Goal: Task Accomplishment & Management: Manage account settings

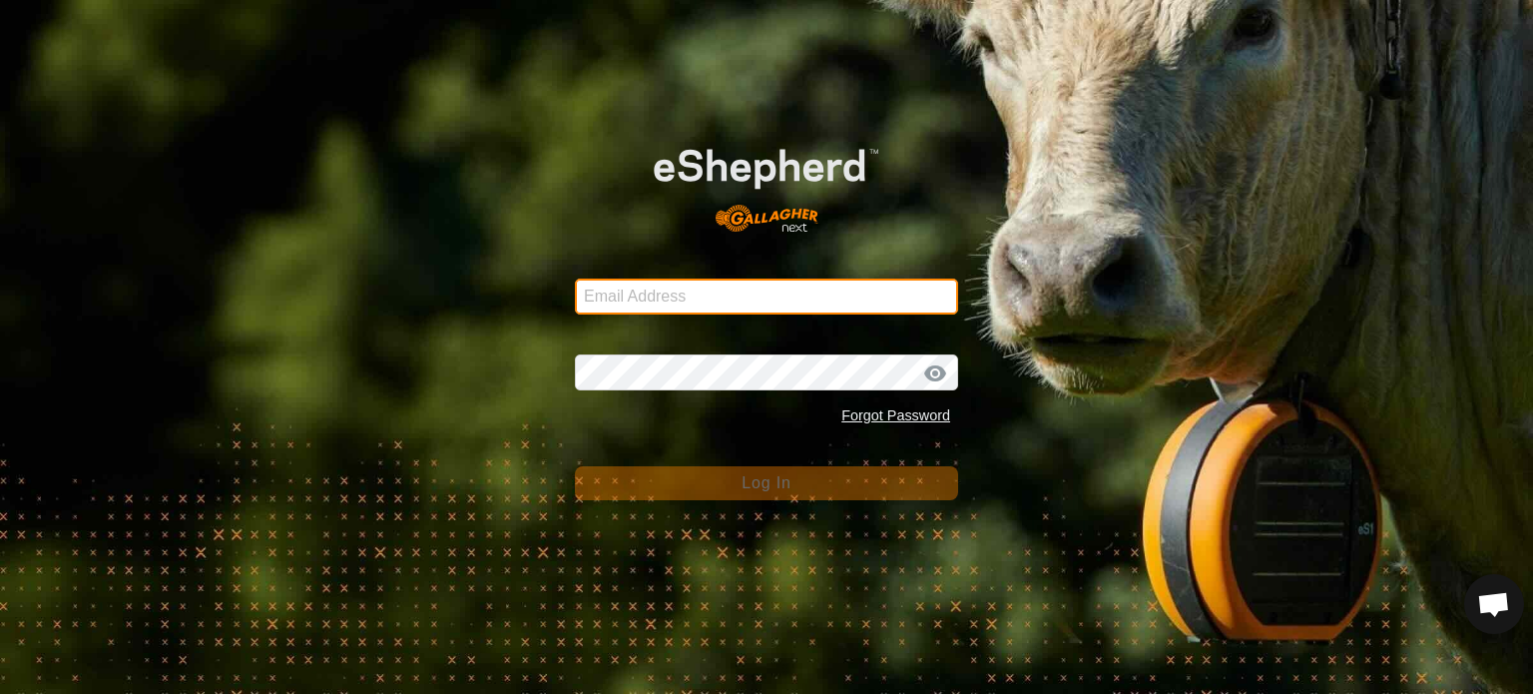
click at [800, 302] on input "Email Address" at bounding box center [766, 296] width 383 height 36
click at [659, 293] on input "Email Address" at bounding box center [766, 296] width 383 height 36
type input "[PERSON_NAME][EMAIL_ADDRESS][DOMAIN_NAME]"
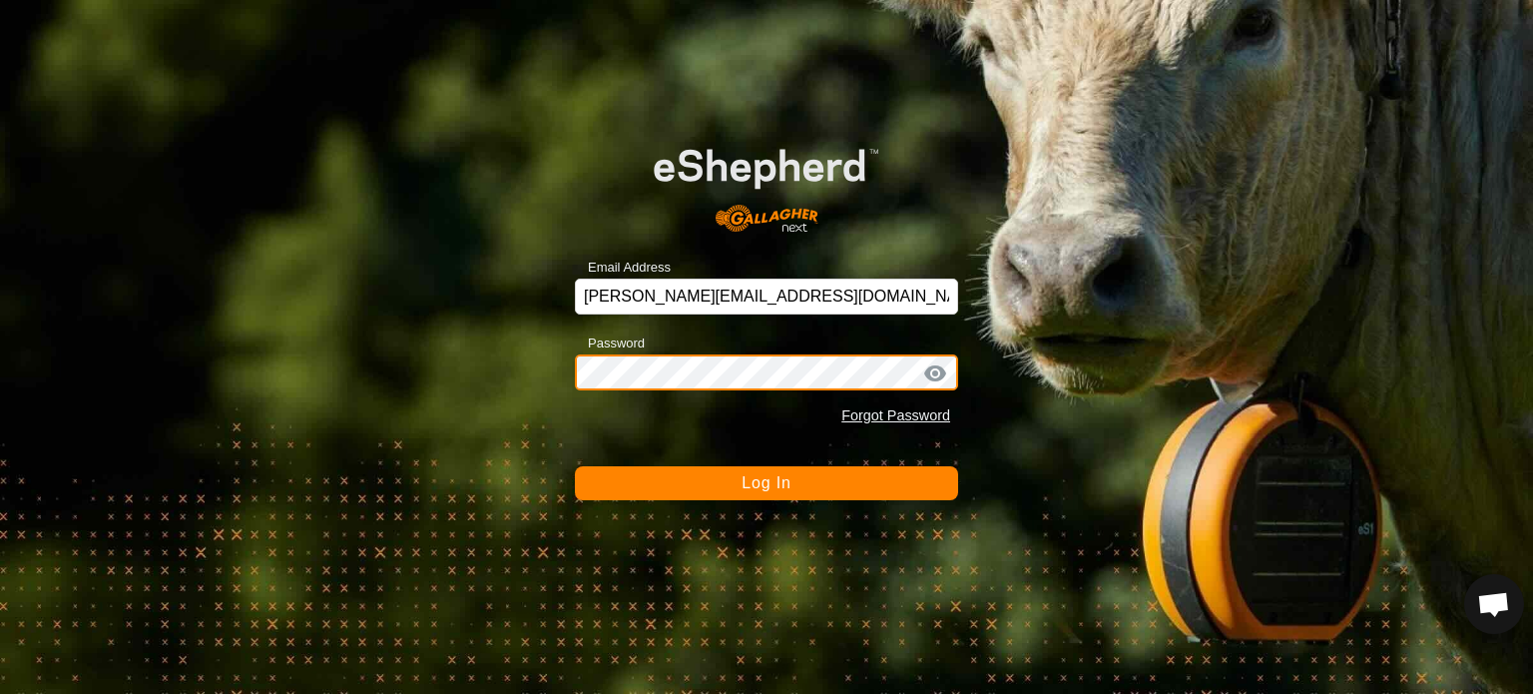
click at [575, 466] on button "Log In" at bounding box center [766, 483] width 383 height 34
